Goal: Use online tool/utility: Utilize a website feature to perform a specific function

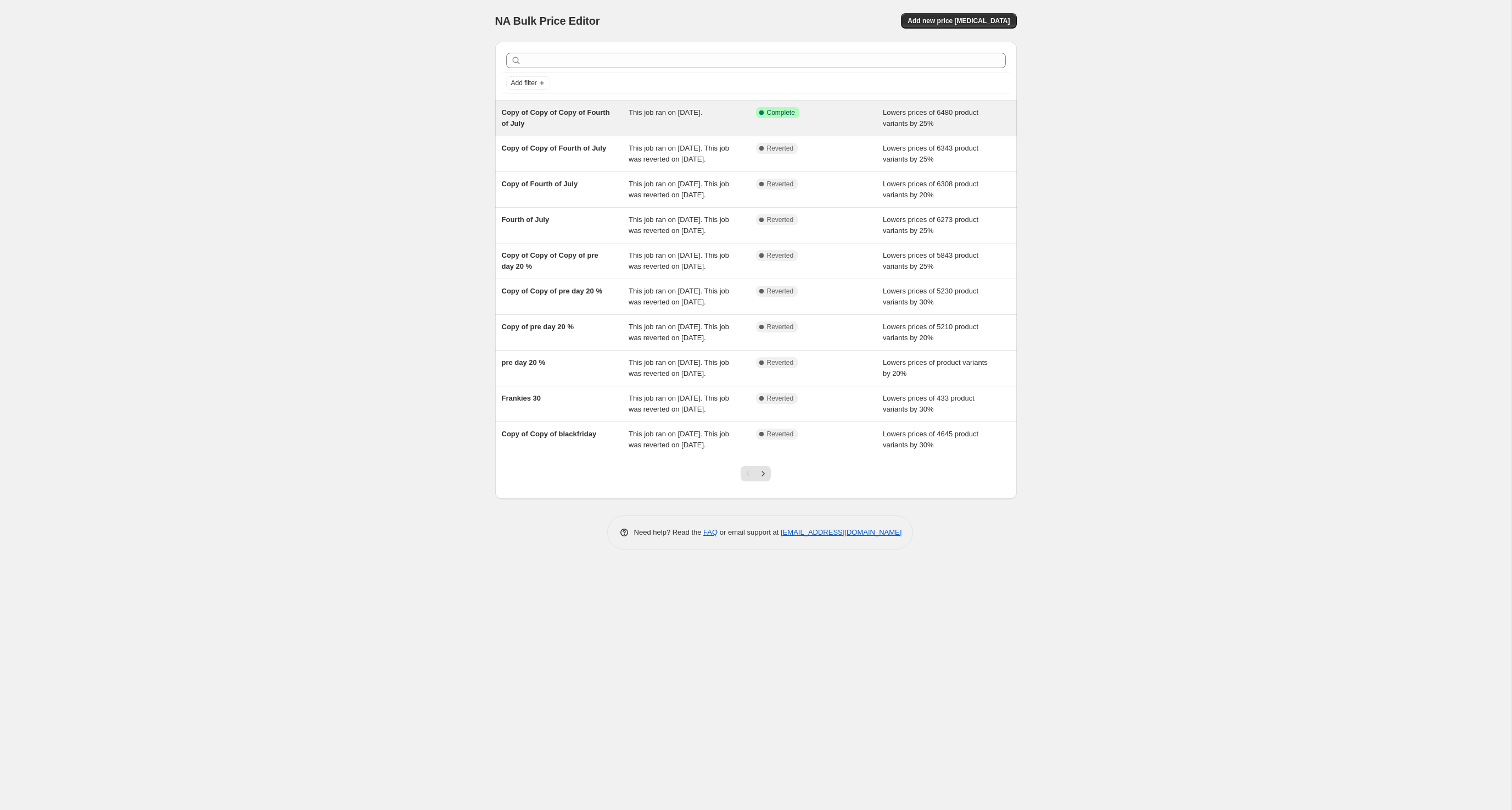
click at [513, 128] on span "Copy of Copy of Copy of Fourth of July" at bounding box center [556, 117] width 108 height 19
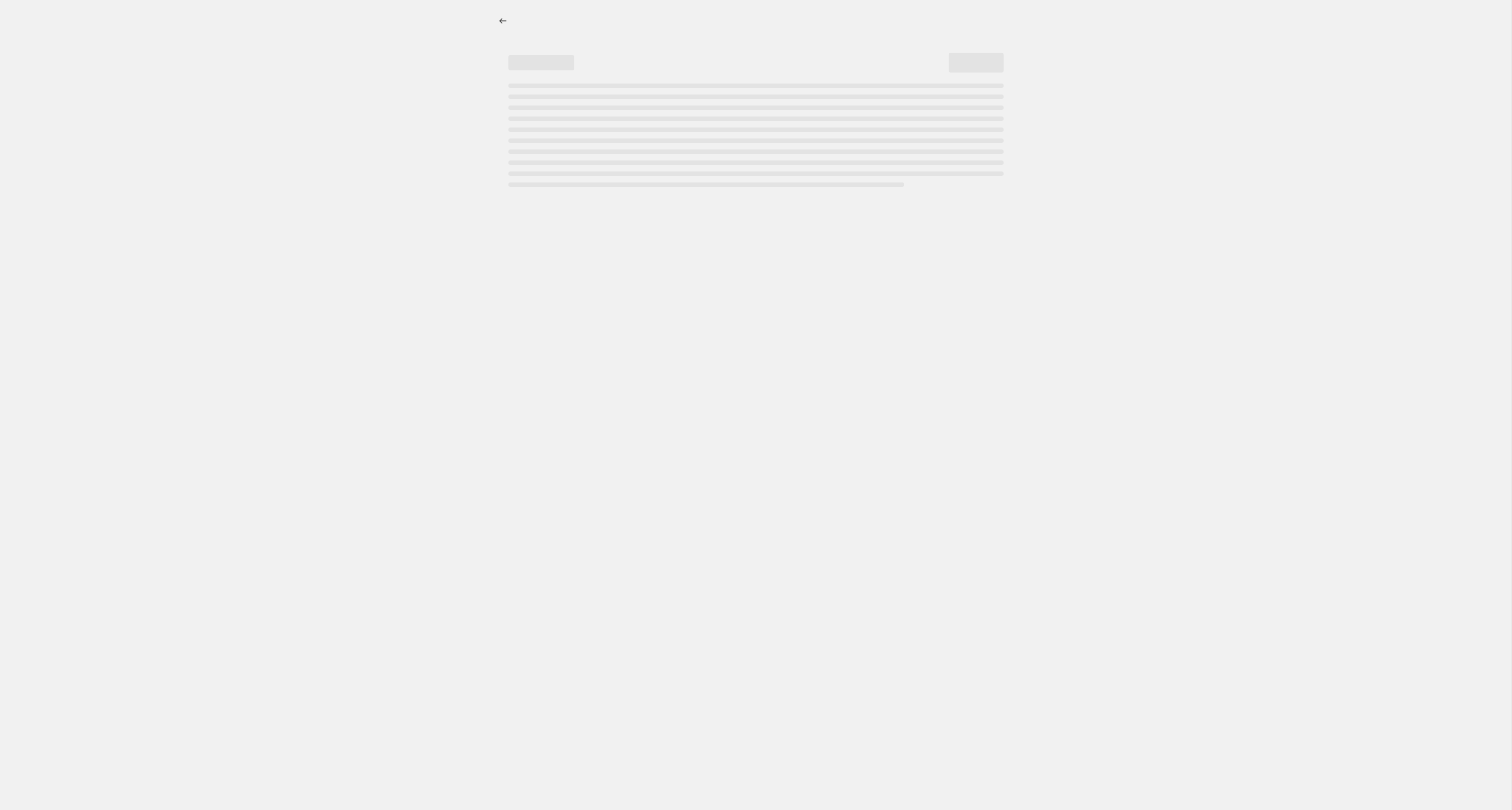
select select "percentage"
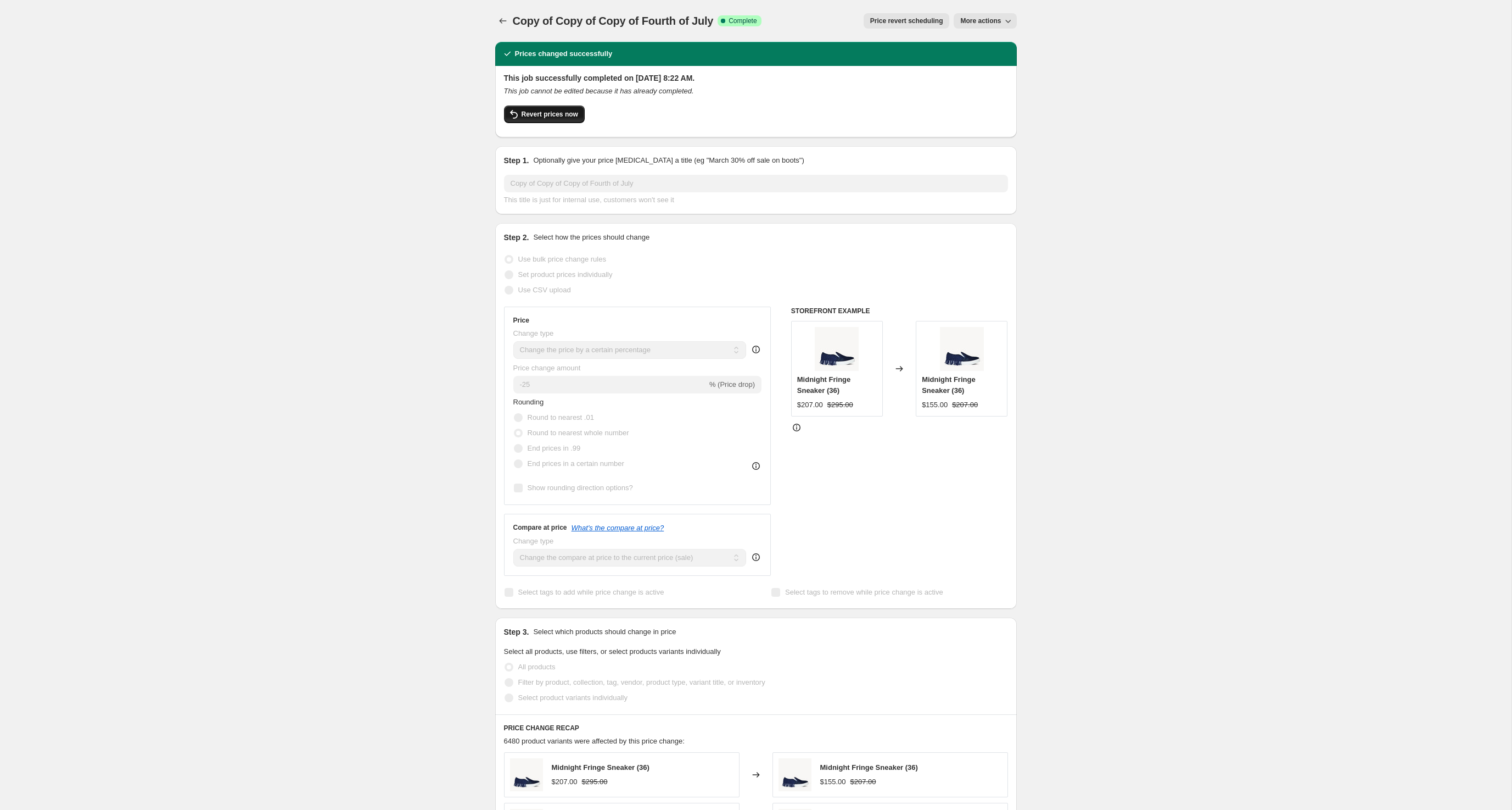
click at [546, 118] on span "Revert prices now" at bounding box center [550, 114] width 56 height 9
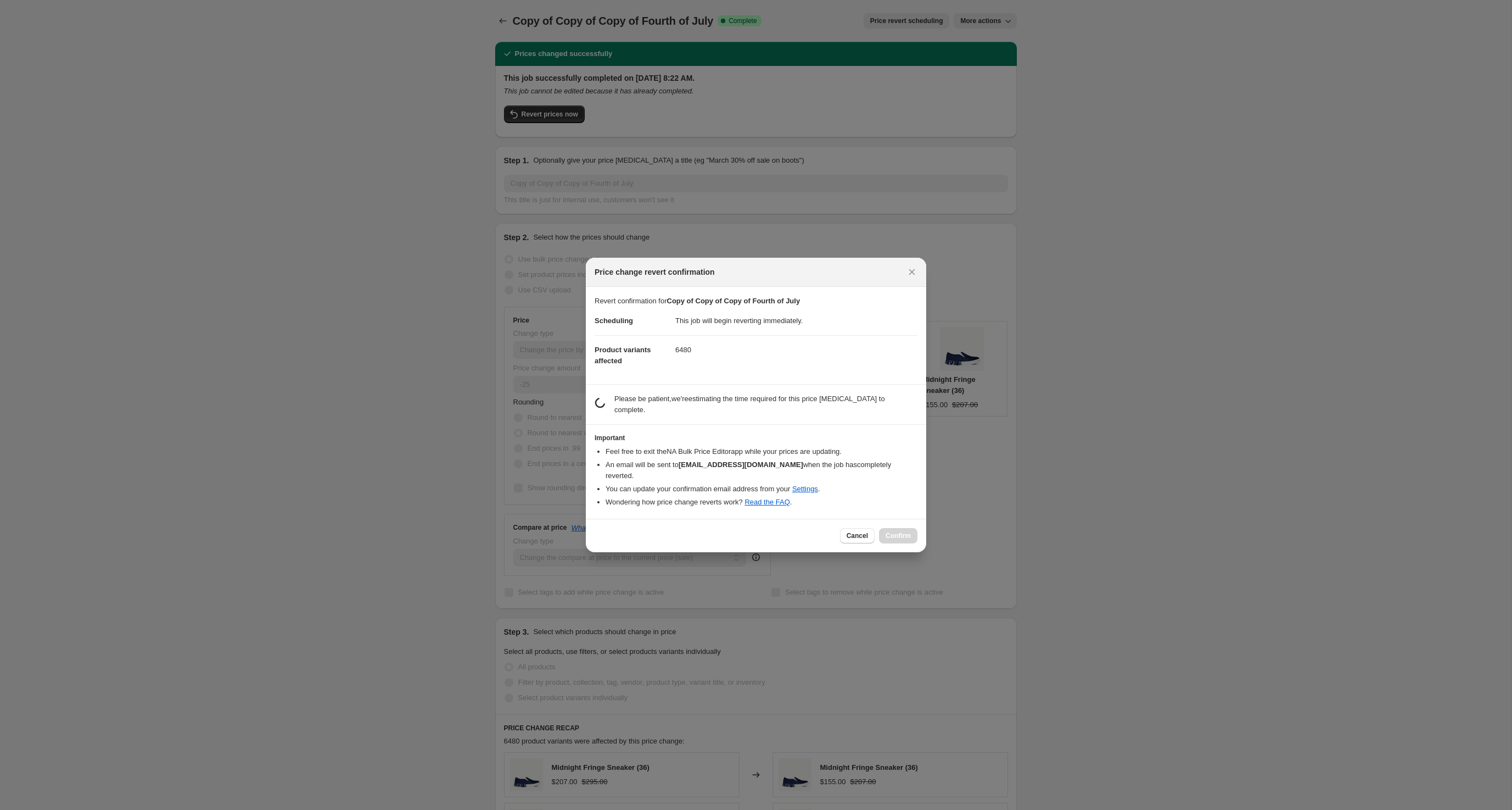
click at [905, 543] on div "Cancel Confirm" at bounding box center [879, 535] width 77 height 15
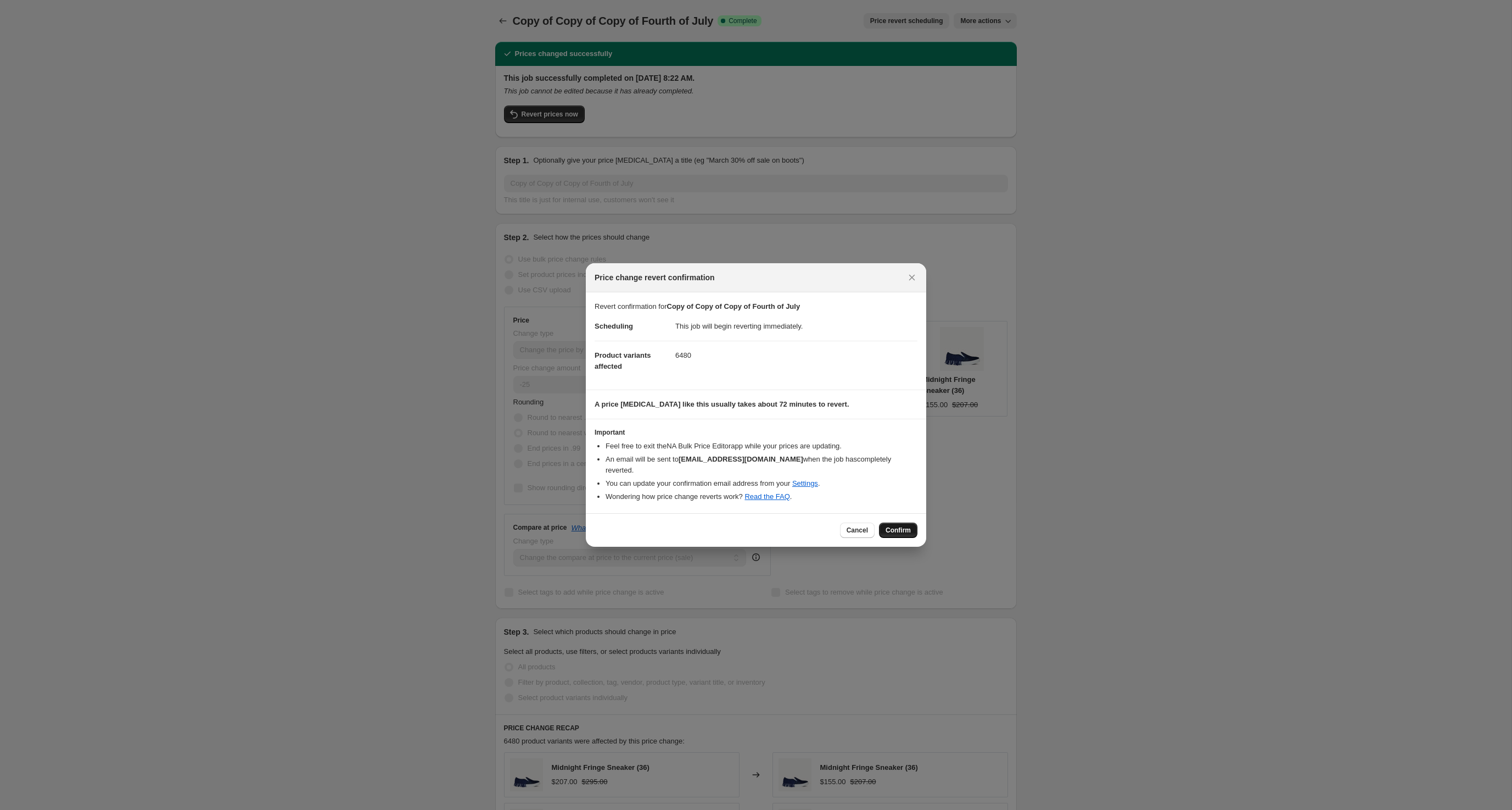
click at [911, 534] on span "Confirm" at bounding box center [898, 530] width 25 height 9
